Goal: Use online tool/utility: Utilize a website feature to perform a specific function

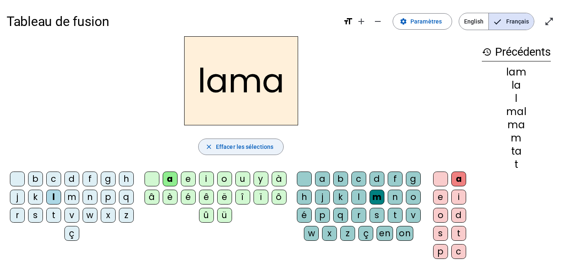
click at [238, 144] on span "Effacer les sélections" at bounding box center [244, 147] width 57 height 10
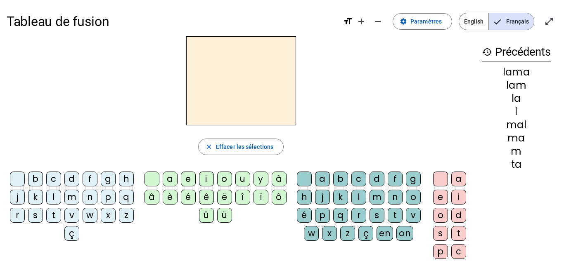
click at [61, 214] on div "t" at bounding box center [53, 215] width 15 height 15
click at [171, 177] on div "a" at bounding box center [170, 179] width 15 height 15
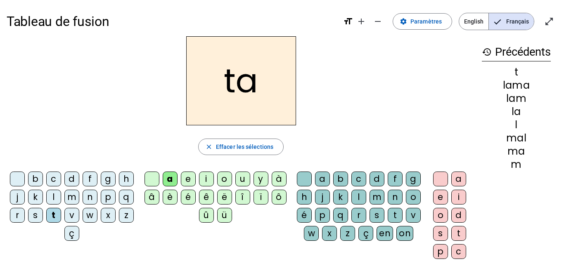
click at [262, 151] on span "Effacer les sélections" at bounding box center [244, 147] width 57 height 10
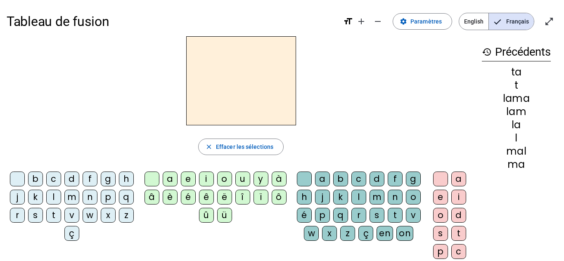
click at [79, 195] on div "m" at bounding box center [71, 197] width 15 height 15
click at [171, 176] on div "a" at bounding box center [170, 179] width 15 height 15
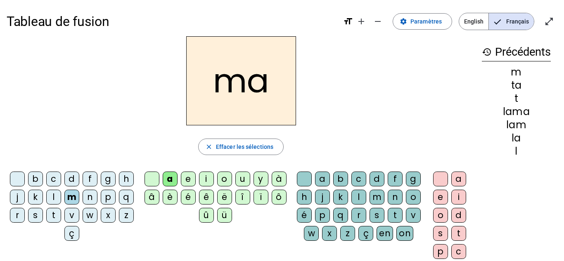
click at [366, 195] on div "l" at bounding box center [358, 197] width 15 height 15
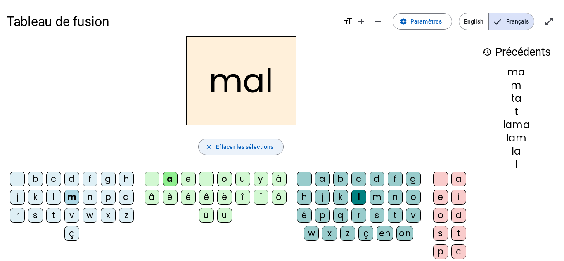
click at [259, 144] on span "Effacer les sélections" at bounding box center [244, 147] width 57 height 10
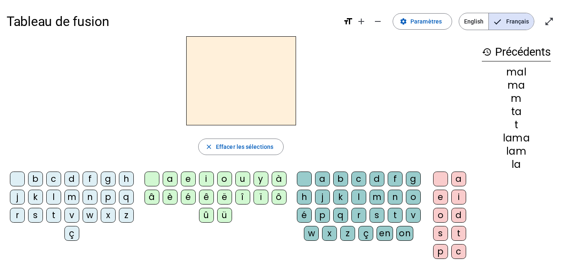
click at [61, 196] on div "l" at bounding box center [53, 197] width 15 height 15
click at [166, 177] on div "a" at bounding box center [170, 179] width 15 height 15
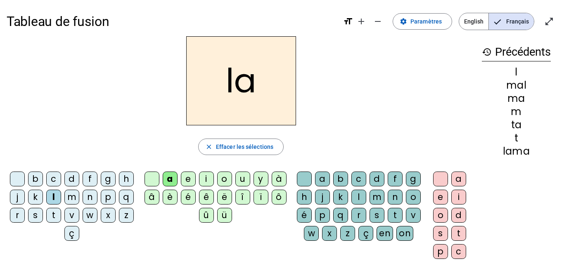
click at [384, 195] on div "m" at bounding box center [376, 197] width 15 height 15
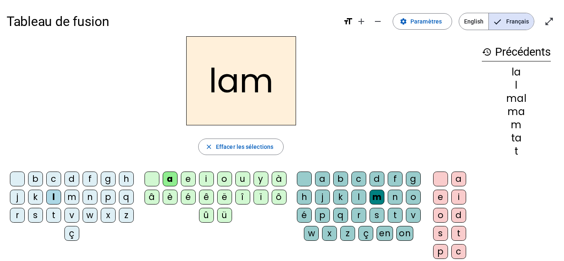
click at [456, 177] on div "a" at bounding box center [458, 179] width 15 height 15
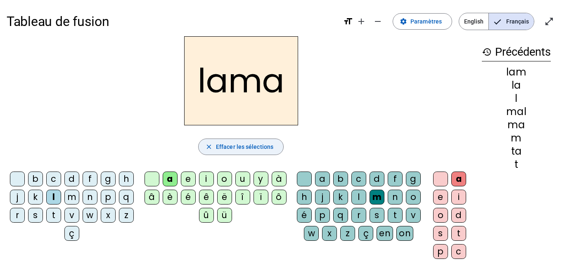
click at [263, 145] on span "Effacer les sélections" at bounding box center [244, 147] width 57 height 10
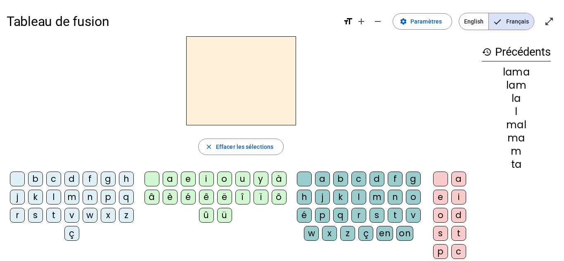
click at [61, 218] on div "t" at bounding box center [53, 215] width 15 height 15
click at [186, 177] on div "e" at bounding box center [188, 179] width 15 height 15
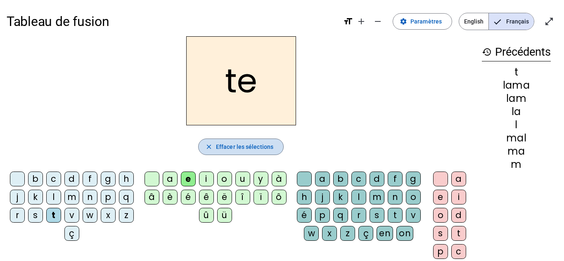
click at [242, 147] on span "Effacer les sélections" at bounding box center [244, 147] width 57 height 10
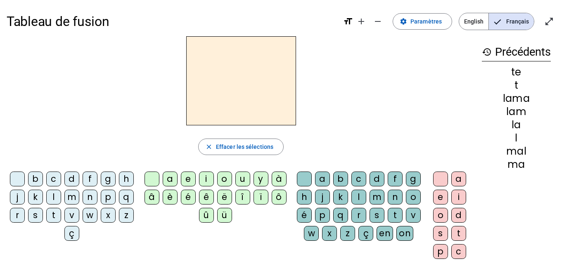
click at [79, 195] on div "m" at bounding box center [71, 197] width 15 height 15
click at [187, 175] on div "e" at bounding box center [188, 179] width 15 height 15
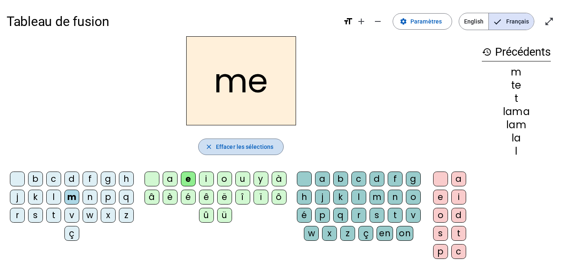
click at [243, 144] on span "Effacer les sélections" at bounding box center [244, 147] width 57 height 10
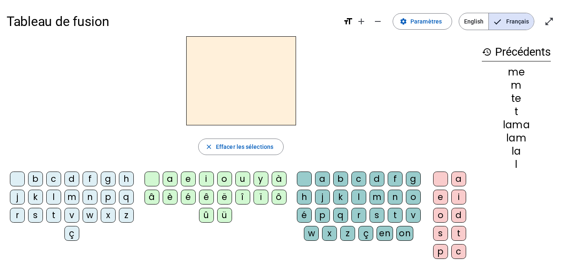
click at [61, 220] on div "t" at bounding box center [53, 215] width 15 height 15
click at [239, 181] on div "u" at bounding box center [242, 179] width 15 height 15
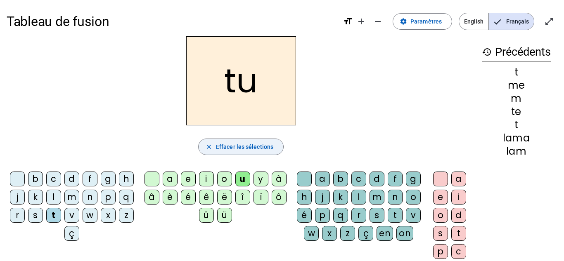
click at [243, 143] on span "Effacer les sélections" at bounding box center [244, 147] width 57 height 10
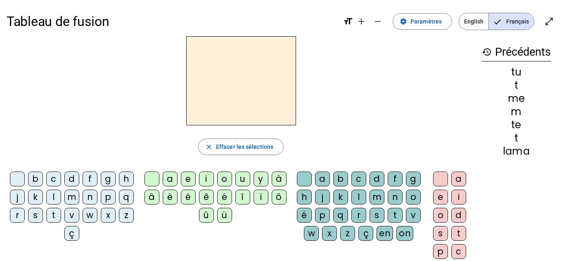
click at [61, 197] on div "l" at bounding box center [53, 197] width 15 height 15
click at [242, 179] on div "u" at bounding box center [242, 179] width 15 height 15
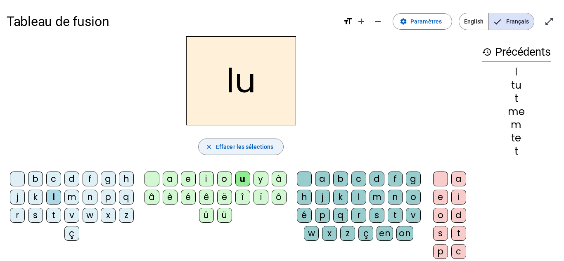
click at [240, 144] on span "Effacer les sélections" at bounding box center [244, 147] width 57 height 10
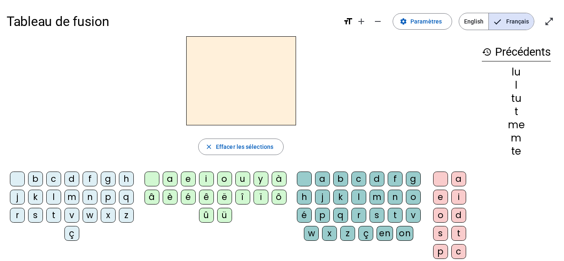
click at [188, 180] on div "e" at bounding box center [188, 179] width 15 height 15
click at [366, 196] on div "l" at bounding box center [358, 197] width 15 height 15
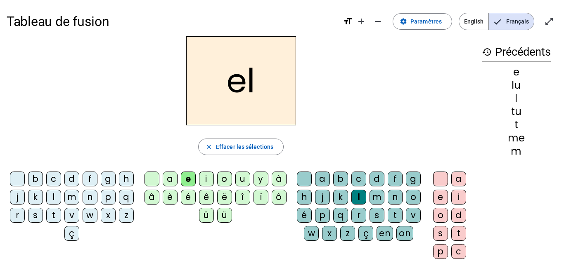
click at [366, 199] on div "l" at bounding box center [358, 197] width 15 height 15
click at [366, 194] on div "l" at bounding box center [358, 197] width 15 height 15
click at [434, 200] on div "e" at bounding box center [440, 197] width 15 height 15
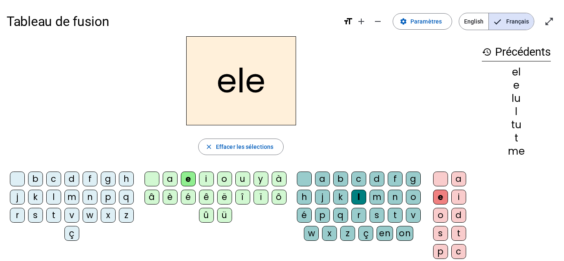
click at [28, 205] on letter-bubble "j" at bounding box center [19, 199] width 18 height 18
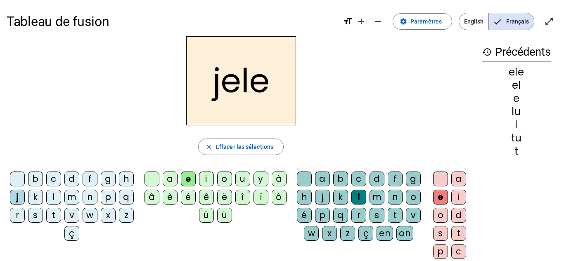
click at [46, 207] on letter-bubble "k" at bounding box center [37, 199] width 18 height 18
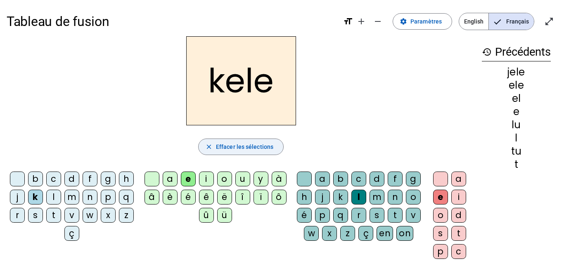
click at [259, 146] on span "Effacer les sélections" at bounding box center [244, 147] width 57 height 10
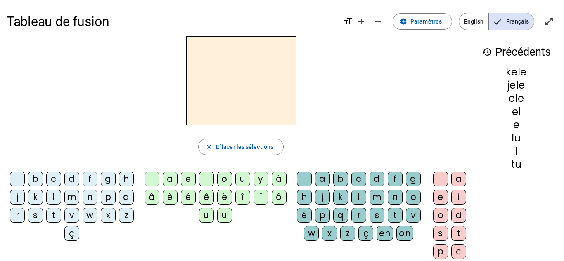
click at [242, 179] on div "u" at bounding box center [242, 179] width 15 height 15
click at [387, 205] on div "n" at bounding box center [394, 197] width 15 height 15
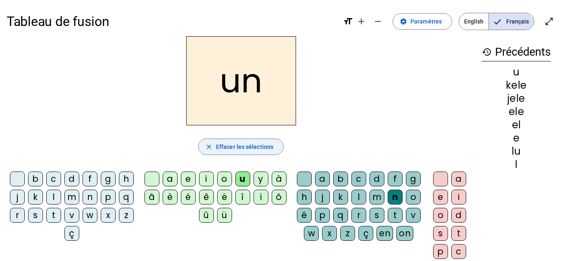
click at [241, 146] on span "Effacer les sélections" at bounding box center [244, 147] width 57 height 10
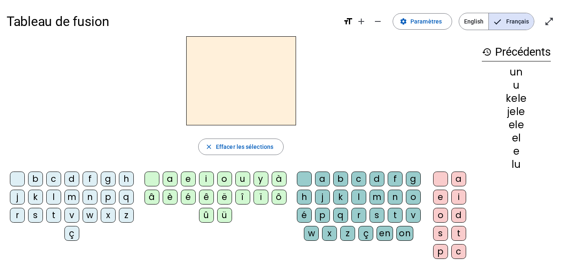
click at [186, 181] on div "e" at bounding box center [188, 179] width 15 height 15
click at [369, 223] on div "s" at bounding box center [376, 215] width 15 height 15
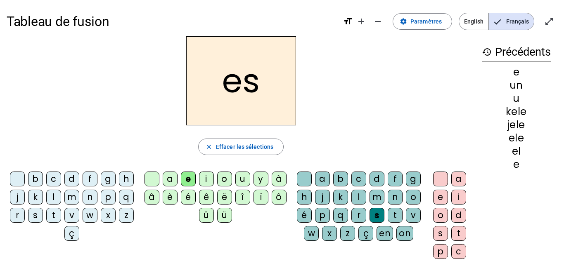
click at [460, 233] on div "t" at bounding box center [458, 233] width 15 height 15
